Goal: Find specific page/section: Find specific page/section

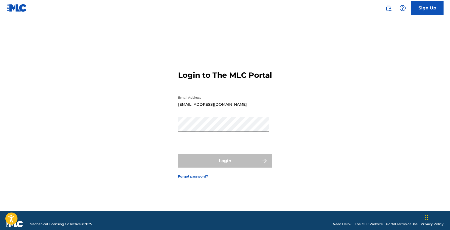
type input "[EMAIL_ADDRESS][DOMAIN_NAME]"
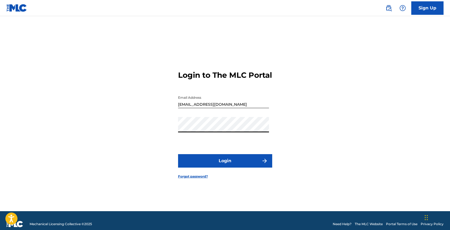
click at [235, 162] on button "Login" at bounding box center [225, 160] width 94 height 13
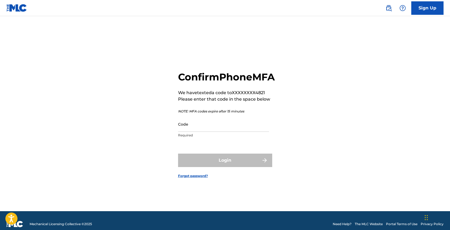
click at [200, 112] on div "Confirm Phone MFA We have texted a code to XXXXXXXX4821 Please enter that code …" at bounding box center [226, 106] width 97 height 70
click at [200, 125] on input "Code" at bounding box center [223, 123] width 91 height 15
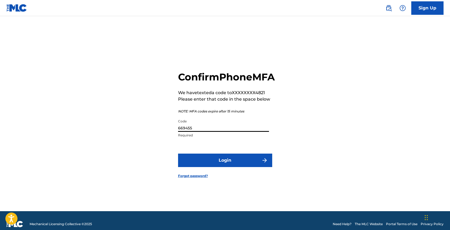
type input "669455"
click at [178, 154] on button "Login" at bounding box center [225, 160] width 94 height 13
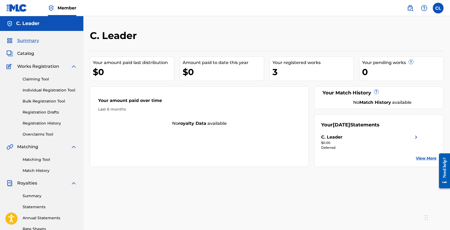
click at [23, 55] on span "Catalog" at bounding box center [25, 53] width 17 height 6
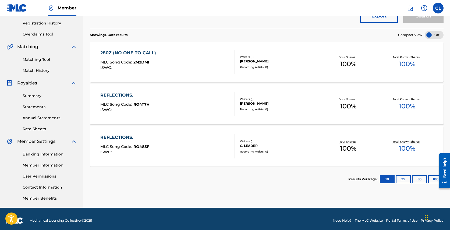
scroll to position [101, 0]
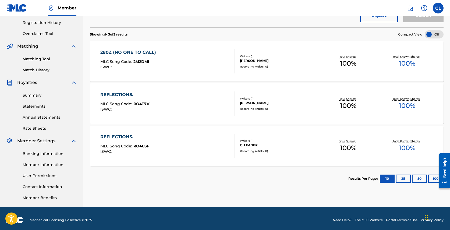
click at [159, 105] on div "REFLECTIONS. MLC Song Code : RO4T7V ISWC :" at bounding box center [167, 103] width 134 height 24
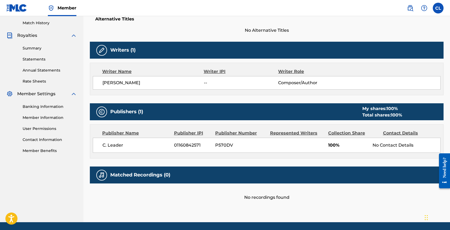
scroll to position [150, 0]
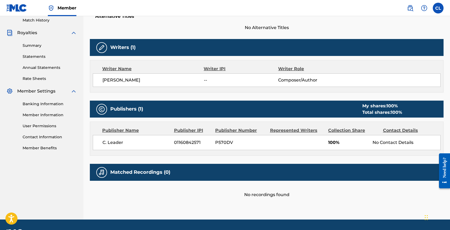
click at [211, 80] on span "--" at bounding box center [241, 80] width 74 height 6
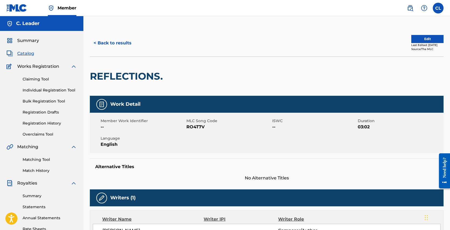
scroll to position [100, 0]
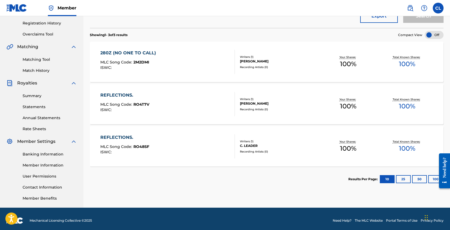
click at [210, 150] on div "REFLECTIONS. MLC Song Code : RO48SF ISWC :" at bounding box center [167, 146] width 134 height 24
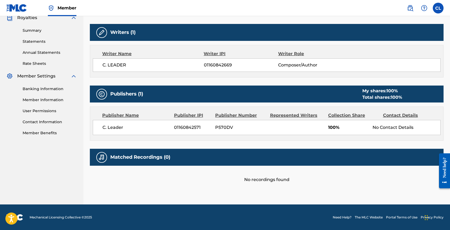
scroll to position [159, 0]
